Goal: Task Accomplishment & Management: Use online tool/utility

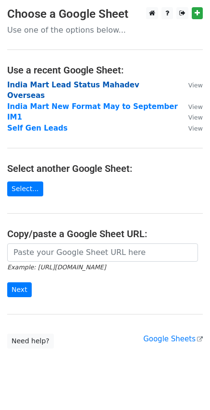
click at [43, 81] on strong "India Mart Lead Status Mahadev Overseas" at bounding box center [73, 91] width 132 height 20
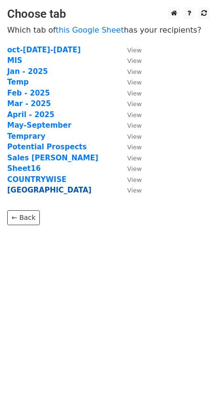
click at [37, 186] on strong "Indonesia" at bounding box center [49, 190] width 85 height 9
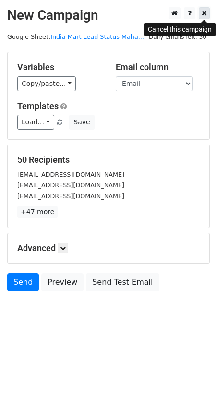
click at [202, 15] on icon at bounding box center [204, 13] width 5 height 7
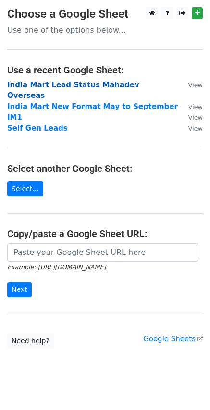
click at [85, 85] on strong "India Mart Lead Status Mahadev Overseas" at bounding box center [73, 91] width 132 height 20
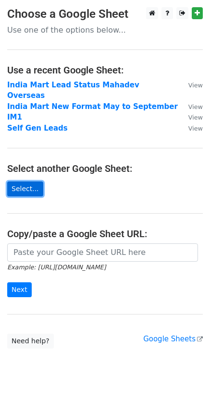
click at [22, 182] on link "Select..." at bounding box center [25, 189] width 36 height 15
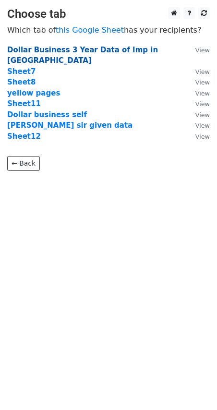
click at [53, 51] on strong "Dollar Business 3 Year Data of Imp in Vietnam" at bounding box center [82, 56] width 151 height 20
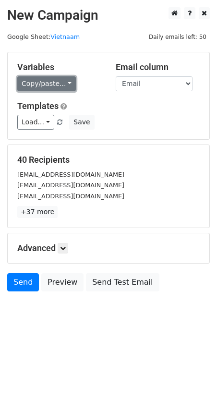
click at [45, 83] on link "Copy/paste..." at bounding box center [46, 83] width 59 height 15
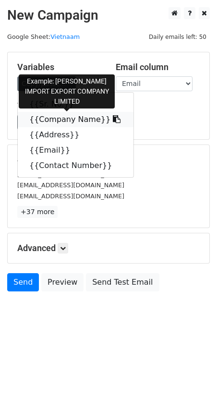
click at [50, 114] on link "{{Company Name}}" at bounding box center [76, 119] width 116 height 15
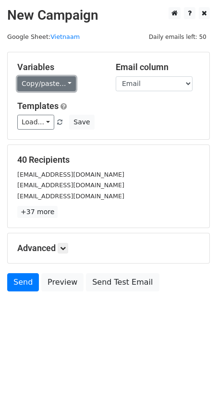
click at [47, 82] on link "Copy/paste..." at bounding box center [46, 83] width 59 height 15
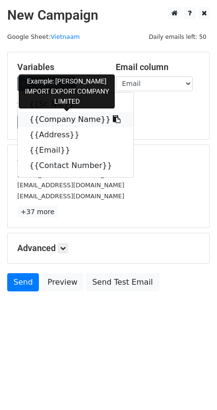
click at [60, 121] on link "{{Company Name}}" at bounding box center [76, 119] width 116 height 15
